Goal: Task Accomplishment & Management: Manage account settings

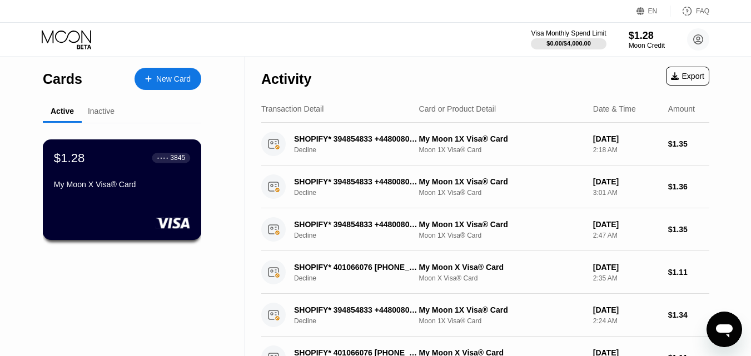
click at [116, 172] on div "$1.28 ● ● ● ● 3845 My Moon X Visa® Card" at bounding box center [122, 172] width 136 height 43
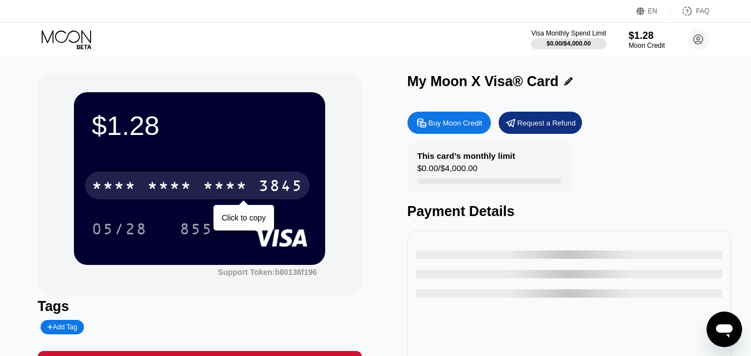
click at [163, 178] on div "* * * * * * * * * * * * 3845" at bounding box center [197, 186] width 225 height 28
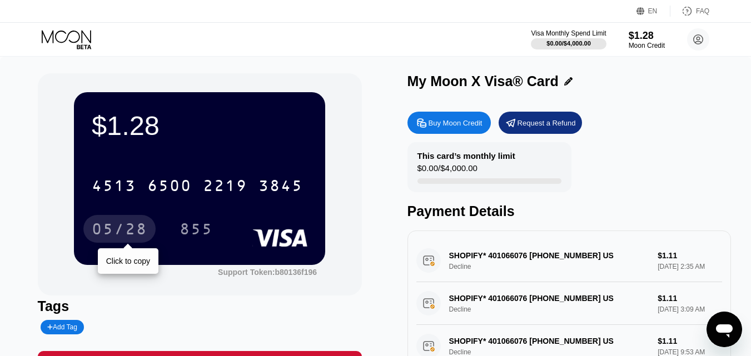
click at [143, 238] on div "05/28" at bounding box center [120, 231] width 56 height 18
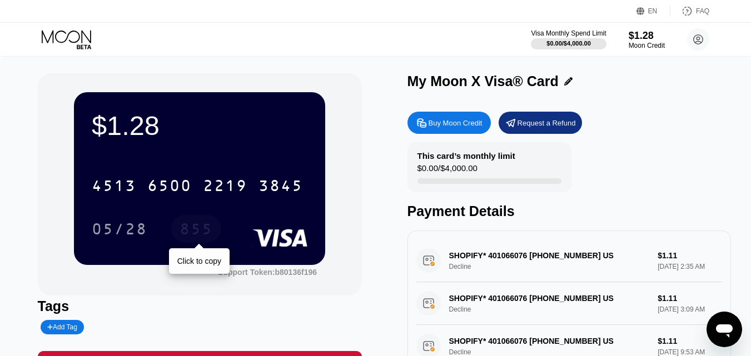
click at [192, 232] on div "855" at bounding box center [196, 231] width 33 height 18
